Goal: Task Accomplishment & Management: Manage account settings

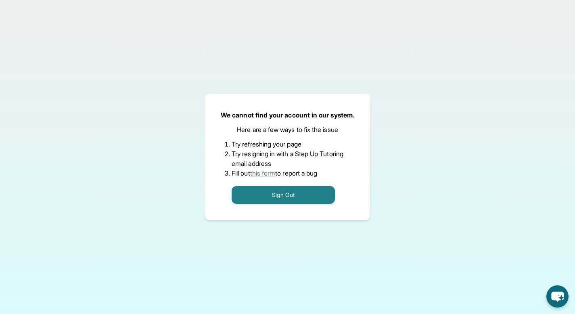
click at [267, 155] on li "Try resigning in with a Step Up Tutoring email address" at bounding box center [287, 158] width 112 height 19
click at [266, 170] on link "this form" at bounding box center [262, 173] width 25 height 8
click at [252, 187] on button "Sign Out" at bounding box center [282, 195] width 103 height 18
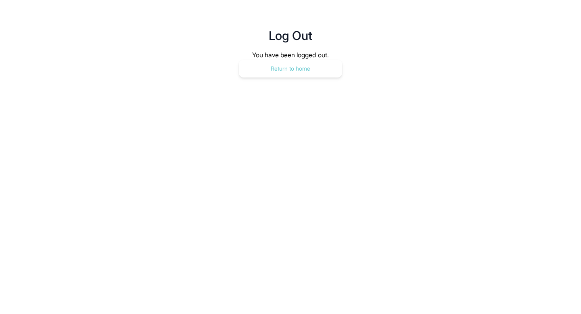
click at [275, 64] on button "Return to home" at bounding box center [290, 69] width 103 height 18
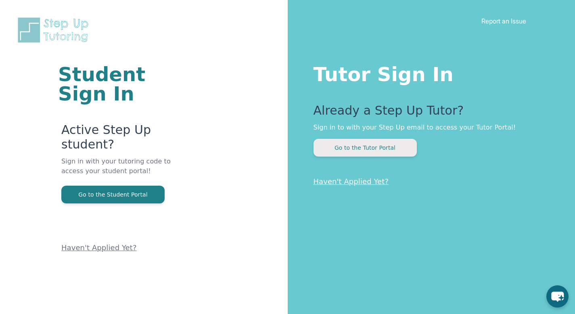
click at [401, 141] on button "Go to the Tutor Portal" at bounding box center [364, 148] width 103 height 18
